Goal: Transaction & Acquisition: Purchase product/service

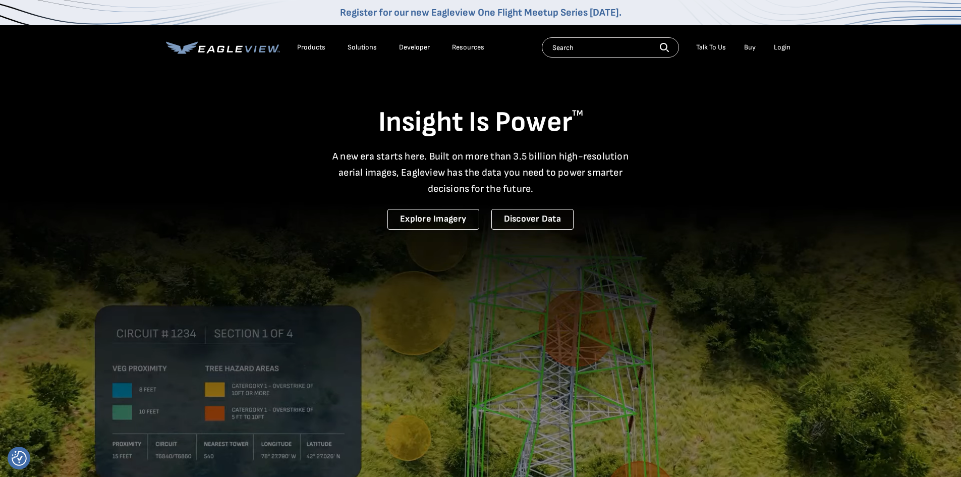
click at [781, 50] on div "Login" at bounding box center [782, 47] width 17 height 9
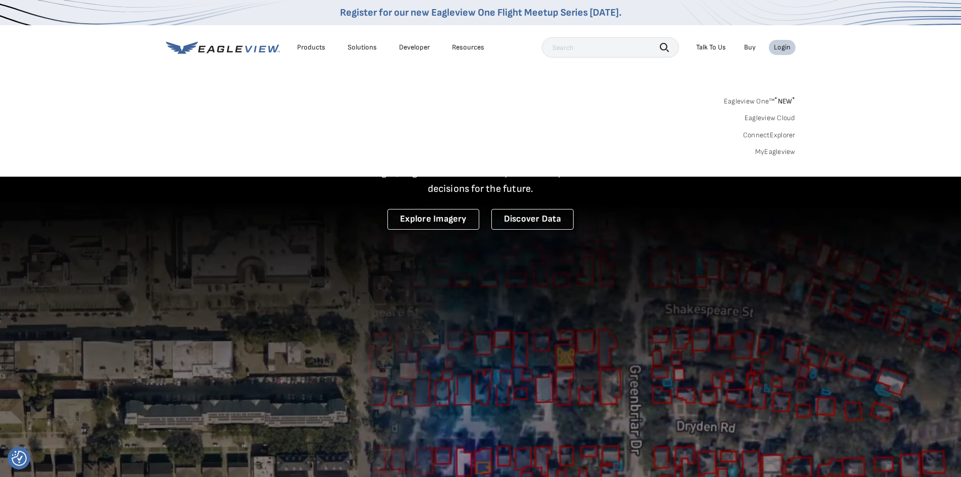
click at [772, 149] on link "MyEagleview" at bounding box center [776, 151] width 40 height 9
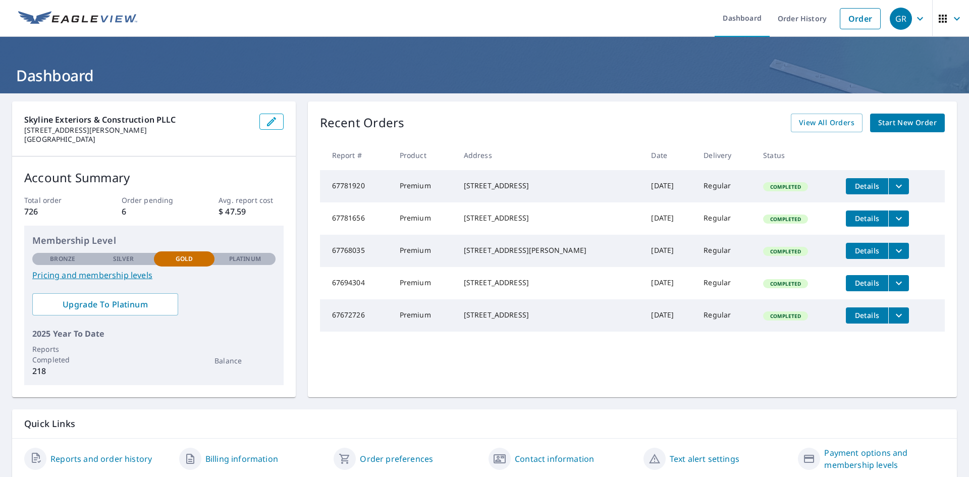
click at [881, 119] on span "Start New Order" at bounding box center [907, 123] width 59 height 13
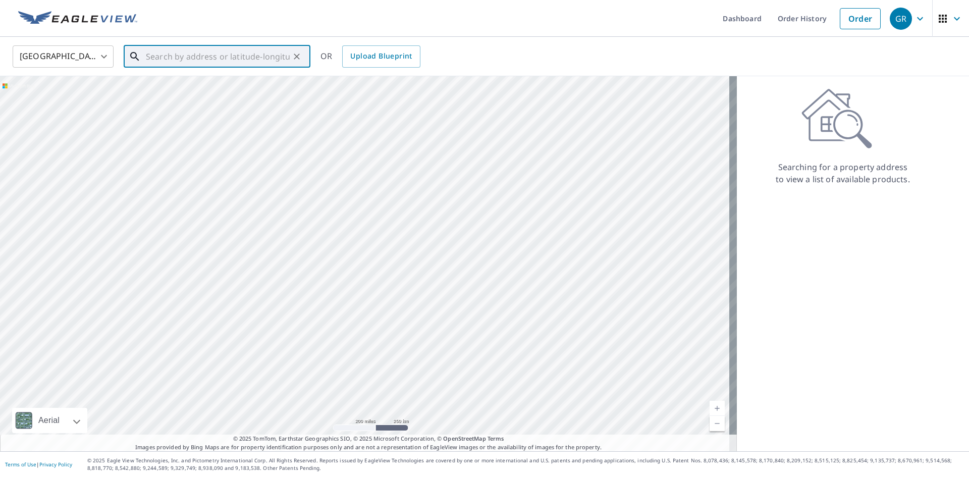
click at [158, 59] on input "text" at bounding box center [218, 56] width 144 height 28
type input "6"
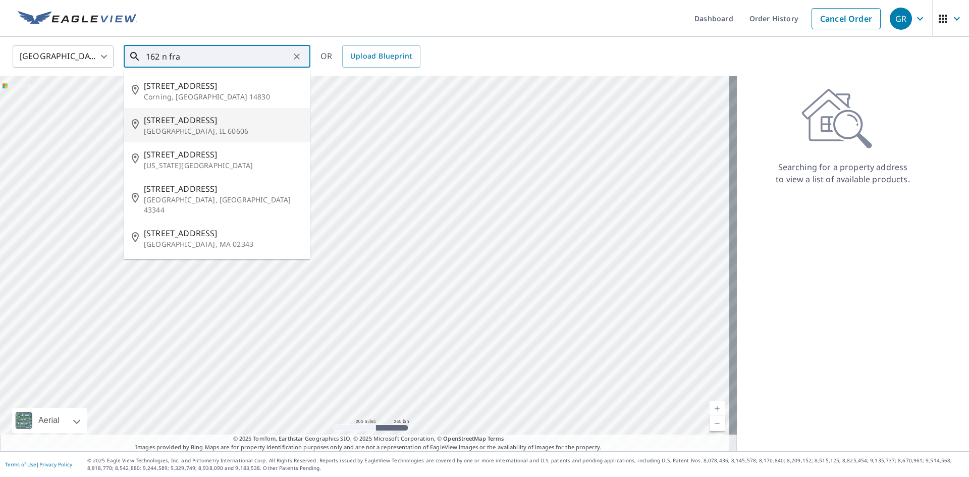
click at [205, 130] on p "[GEOGRAPHIC_DATA], IL 60606" at bounding box center [223, 131] width 158 height 10
type input "[STREET_ADDRESS]"
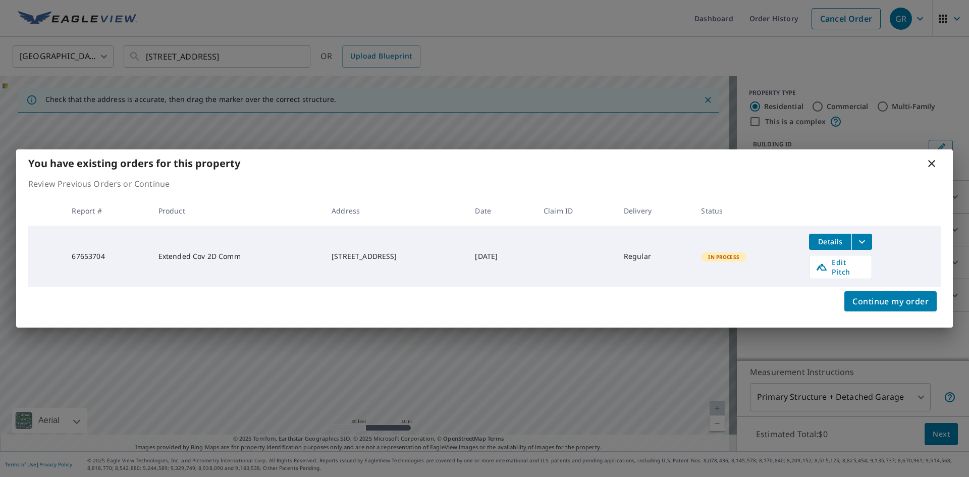
click at [932, 167] on icon at bounding box center [931, 163] width 7 height 7
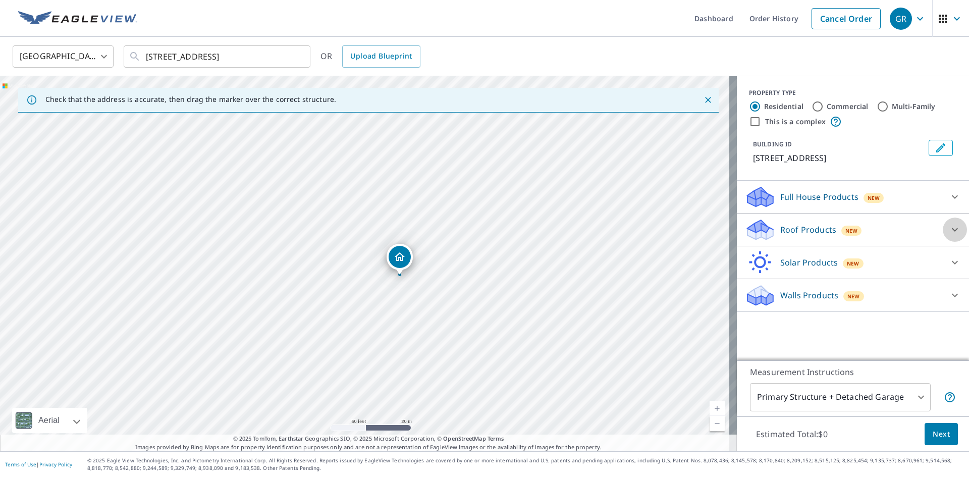
click at [949, 227] on icon at bounding box center [955, 230] width 12 height 12
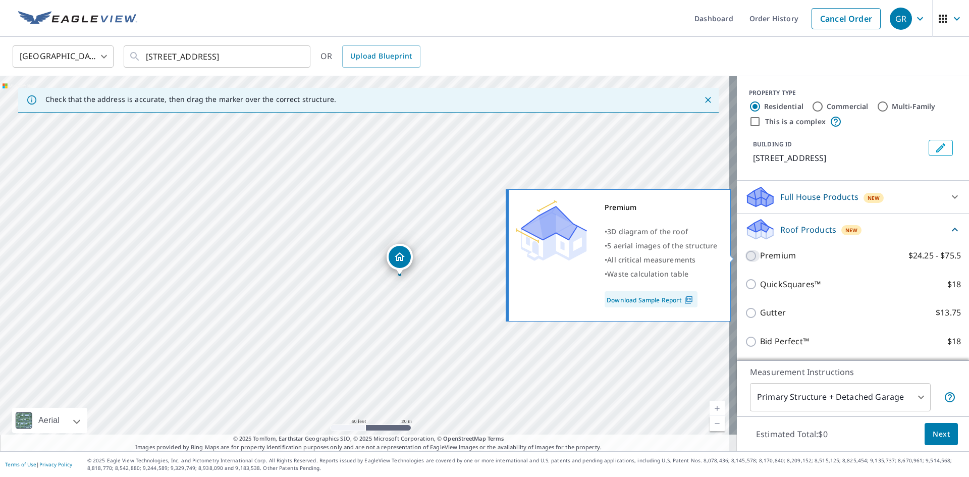
click at [745, 259] on input "Premium $24.25 - $75.5" at bounding box center [752, 256] width 15 height 12
checkbox input "true"
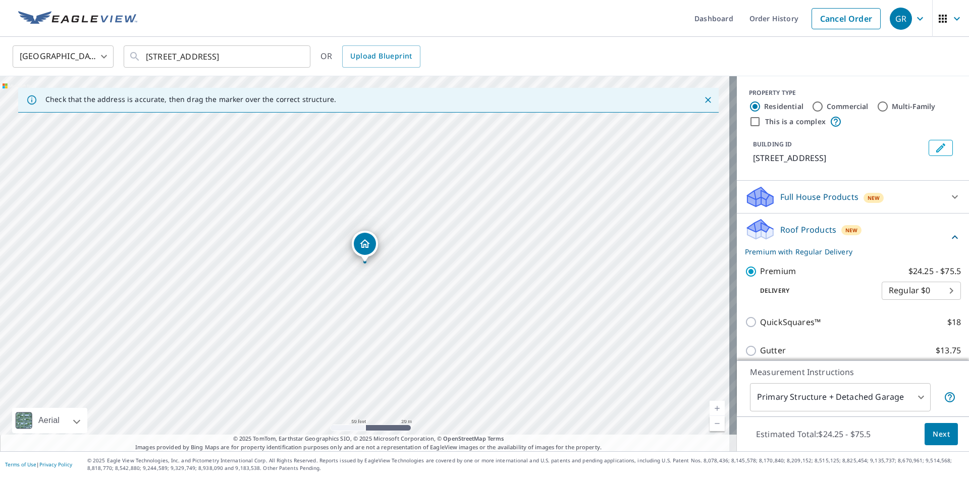
click at [936, 431] on span "Next" at bounding box center [941, 434] width 17 height 13
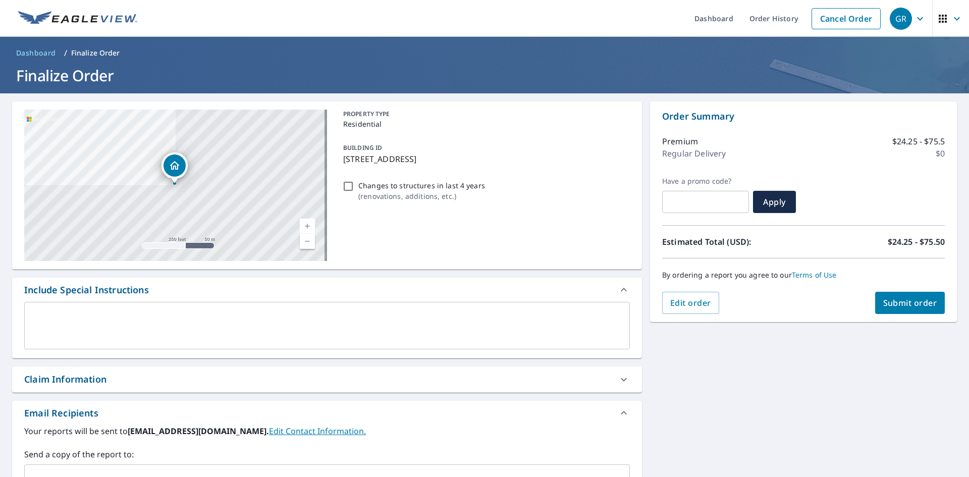
click at [895, 305] on span "Submit order" at bounding box center [910, 302] width 54 height 11
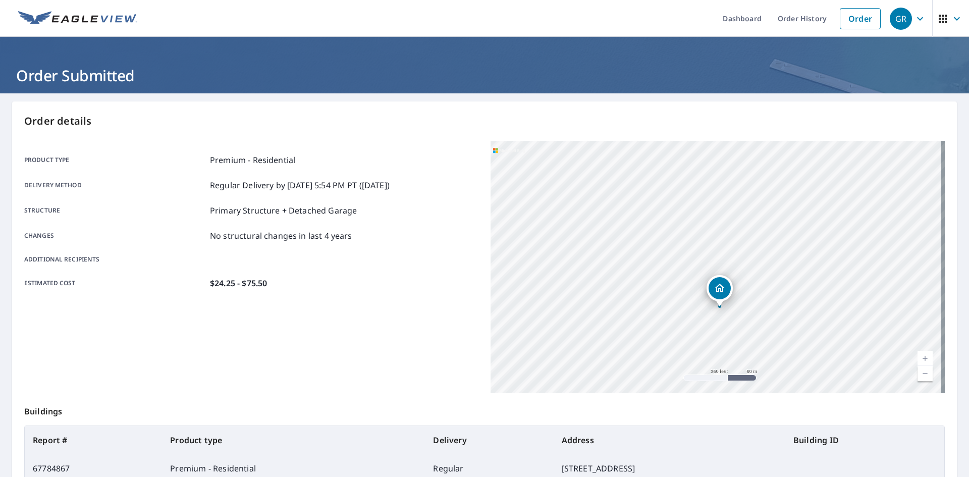
drag, startPoint x: 707, startPoint y: 380, endPoint x: 716, endPoint y: 377, distance: 9.8
click at [716, 377] on div "162 N Franklin St Chicago, IL 60606" at bounding box center [718, 267] width 454 height 252
